Goal: Information Seeking & Learning: Stay updated

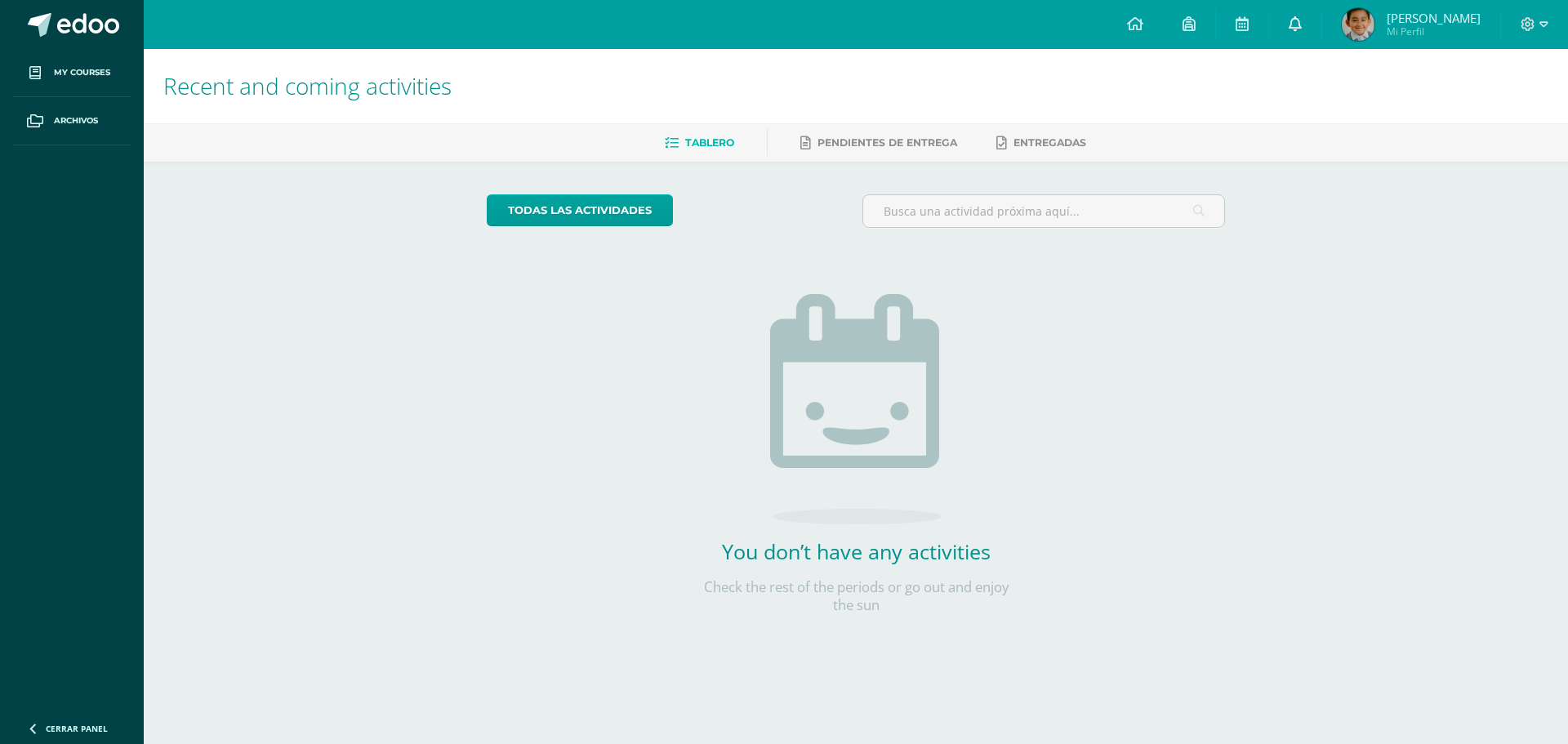
click at [1319, 13] on link at bounding box center [1295, 25] width 52 height 49
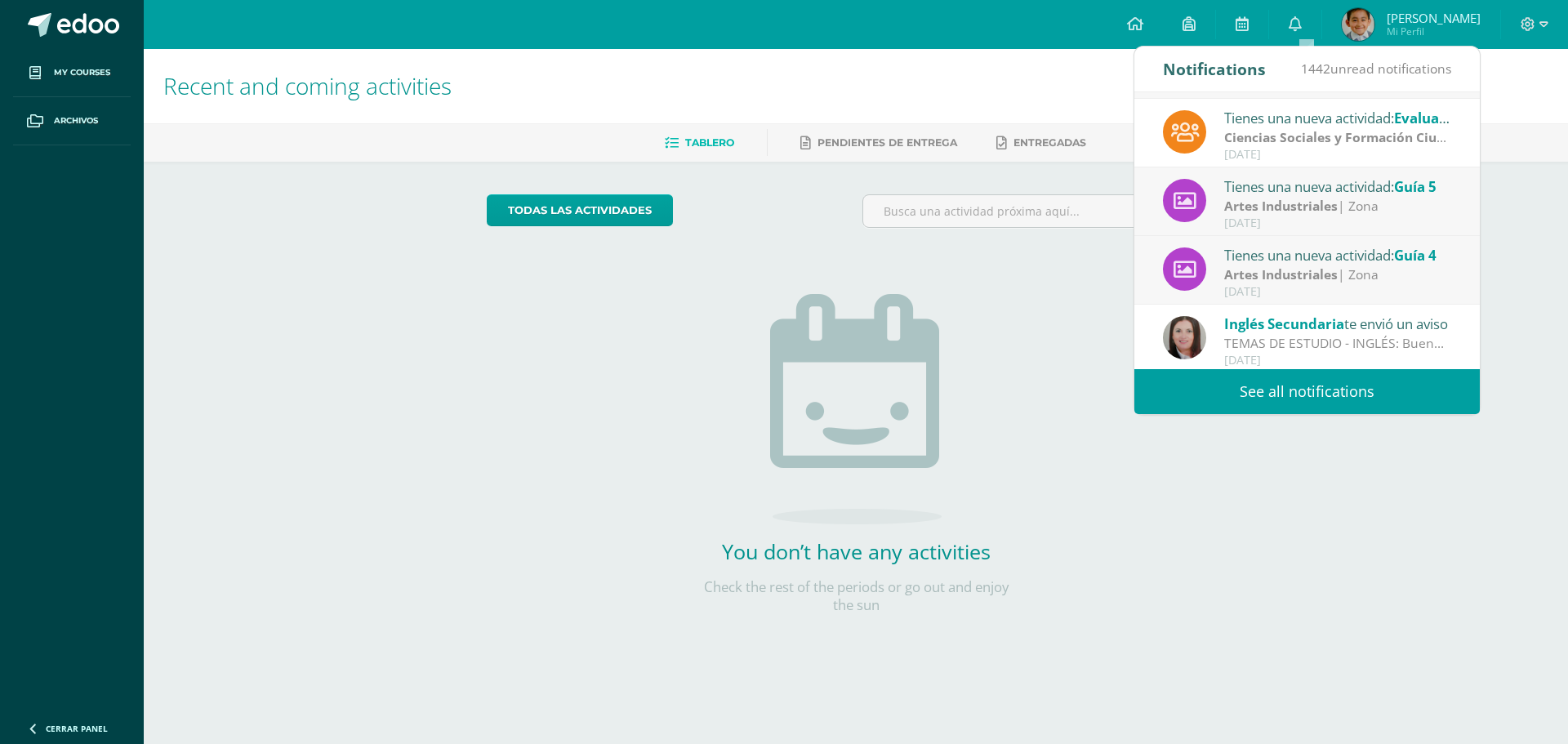
scroll to position [272, 0]
click at [1350, 394] on link "See all notifications" at bounding box center [1307, 391] width 346 height 45
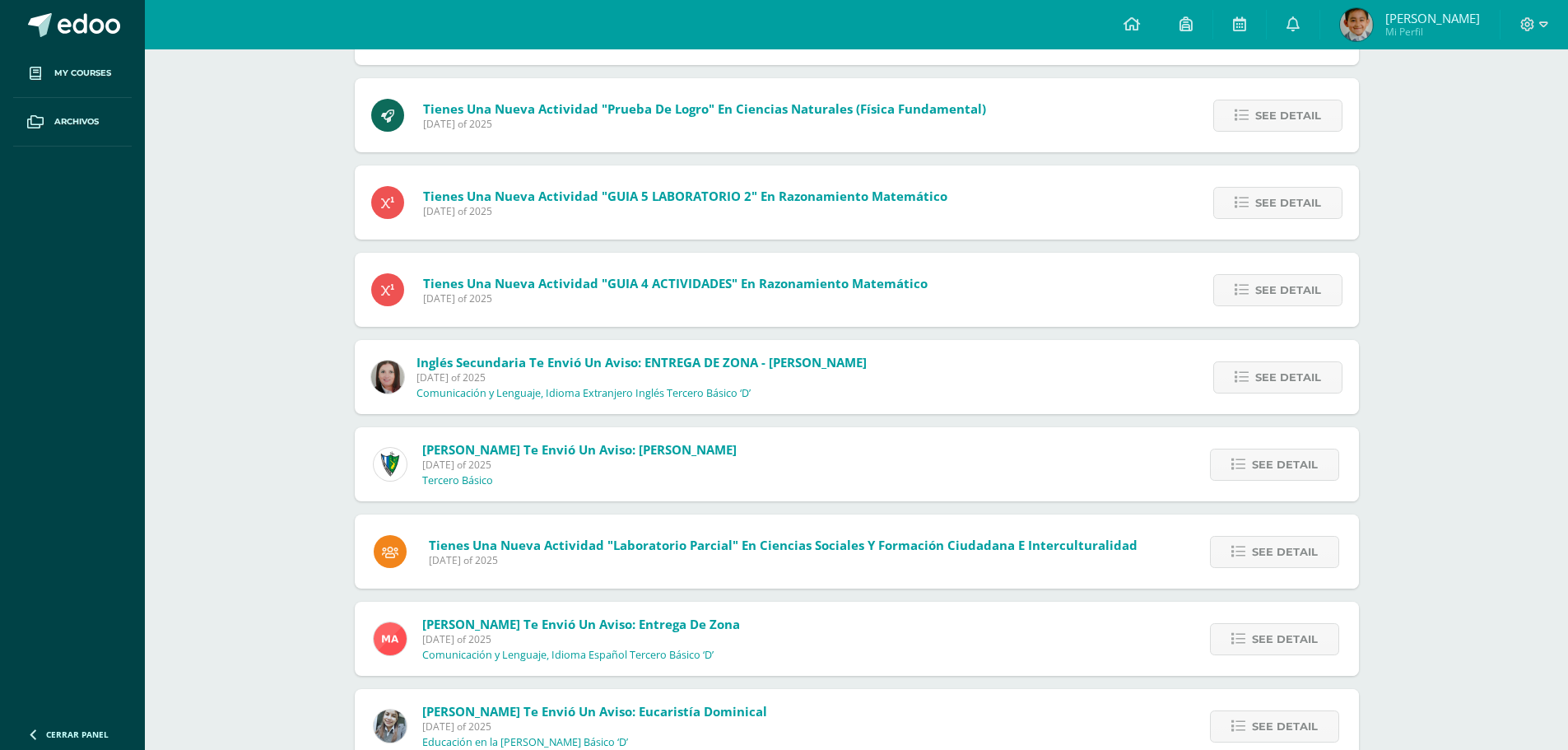
scroll to position [698, 0]
click at [1148, 13] on link at bounding box center [1131, 25] width 56 height 50
